Goal: Task Accomplishment & Management: Manage account settings

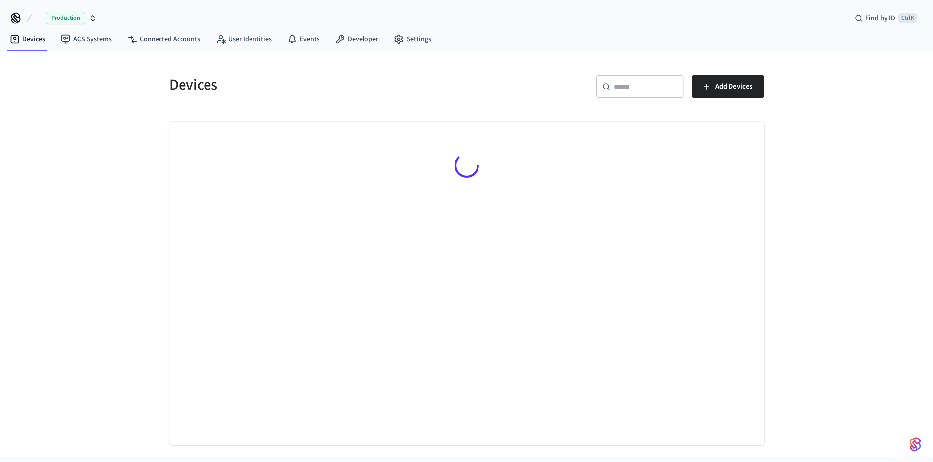
click at [629, 93] on div "​ ​" at bounding box center [640, 86] width 88 height 23
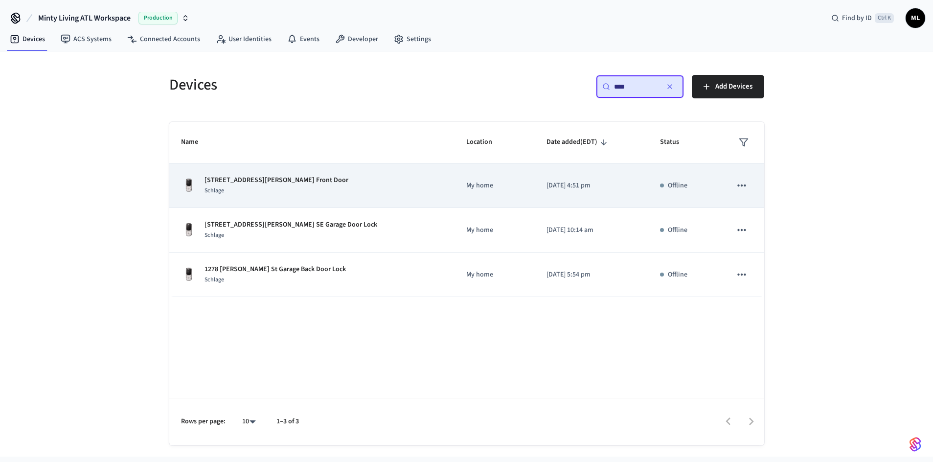
type input "****"
click at [293, 182] on div "1278 Wylie St. SE Front Door Schlage" at bounding box center [312, 185] width 262 height 21
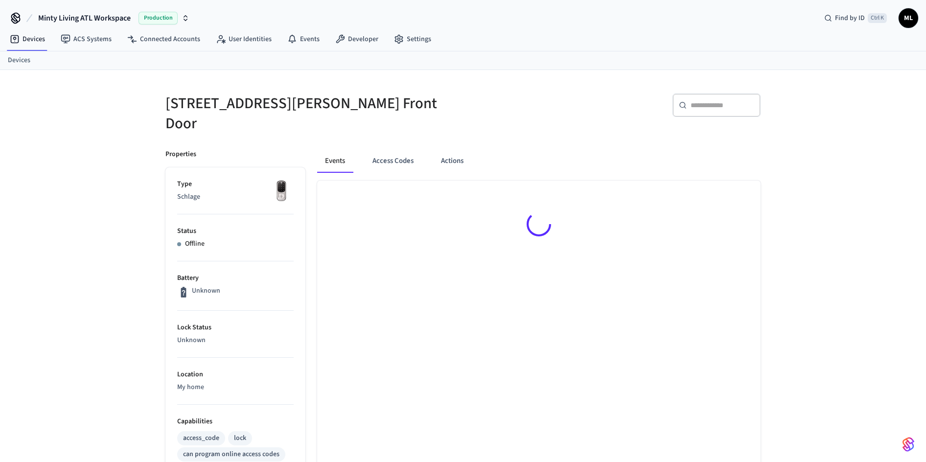
click at [381, 181] on div at bounding box center [538, 226] width 443 height 91
click at [388, 150] on button "Access Codes" at bounding box center [392, 160] width 57 height 23
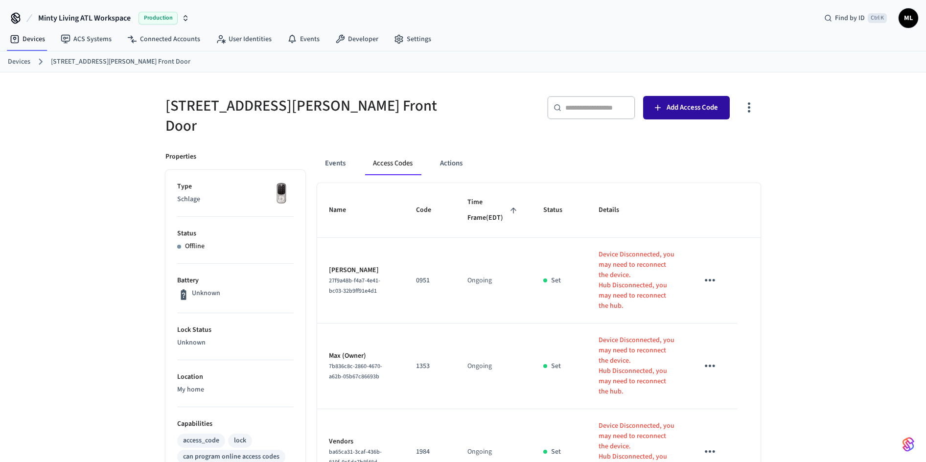
click at [669, 109] on span "Add Access Code" at bounding box center [691, 107] width 51 height 13
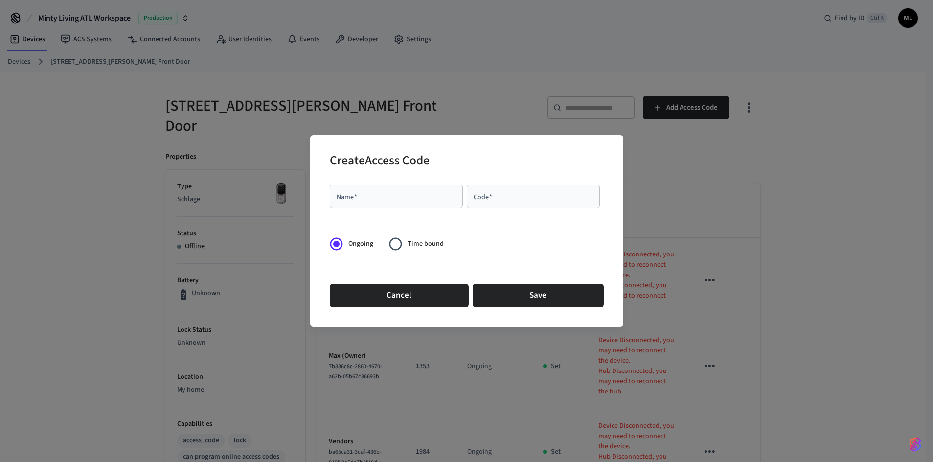
click at [417, 193] on input "Name   *" at bounding box center [396, 196] width 121 height 10
type input "**********"
click at [502, 197] on input "Code   *" at bounding box center [533, 196] width 121 height 10
click at [489, 191] on input "Code   *" at bounding box center [533, 196] width 121 height 10
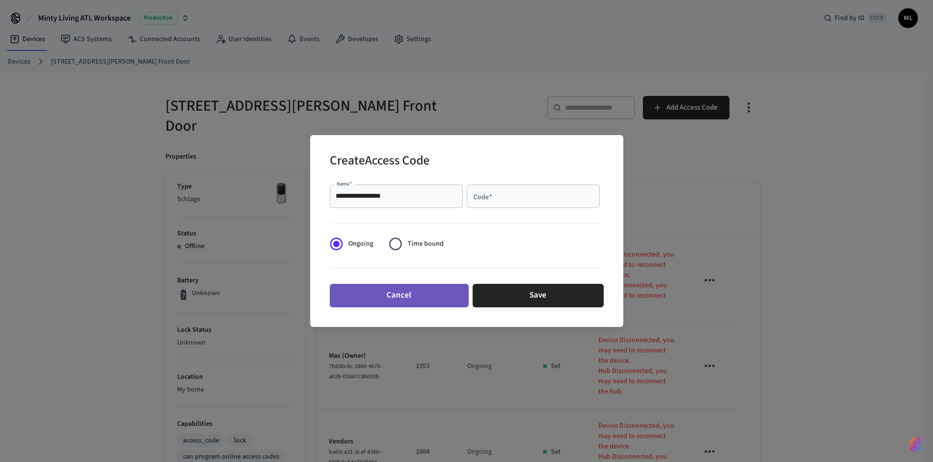
click at [416, 294] on button "Cancel" at bounding box center [399, 295] width 139 height 23
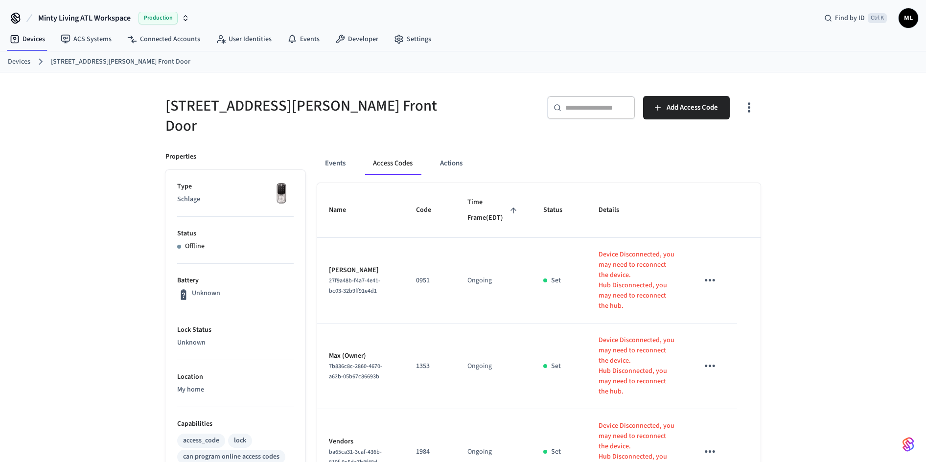
click at [427, 111] on h5 "1278 Wylie St. SE Front Door" at bounding box center [311, 116] width 292 height 40
